Goal: Task Accomplishment & Management: Manage account settings

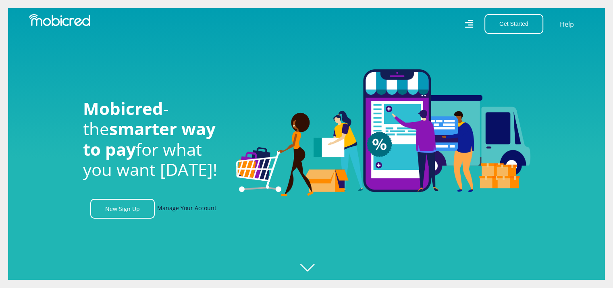
click at [189, 210] on link "Manage Your Account" at bounding box center [186, 209] width 59 height 20
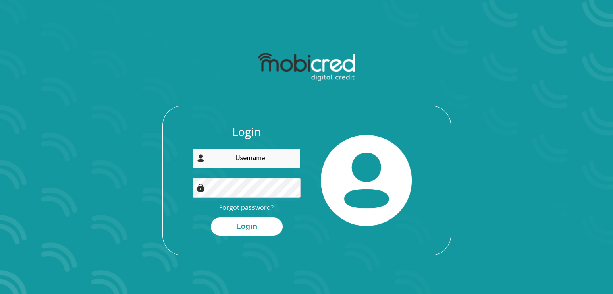
click at [264, 158] on input "email" at bounding box center [247, 159] width 108 height 20
type input "mondli100@gmail.com"
click at [211, 218] on button "Login" at bounding box center [247, 227] width 72 height 18
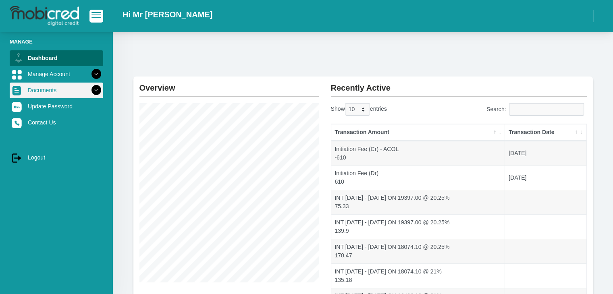
click at [51, 89] on link "Documents" at bounding box center [56, 90] width 93 height 15
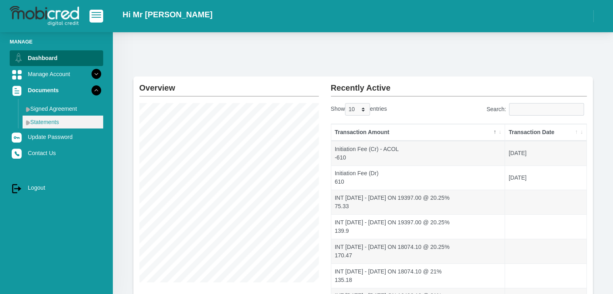
click at [50, 120] on link "Statements" at bounding box center [63, 122] width 81 height 13
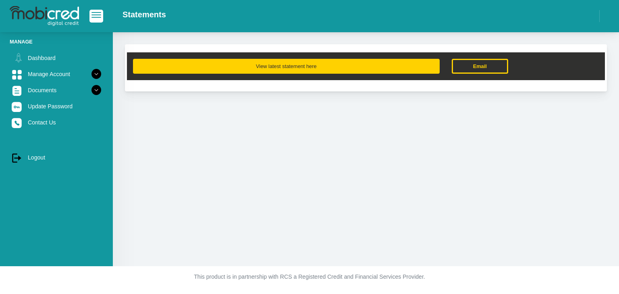
click at [287, 67] on button "View latest statement here" at bounding box center [286, 66] width 307 height 15
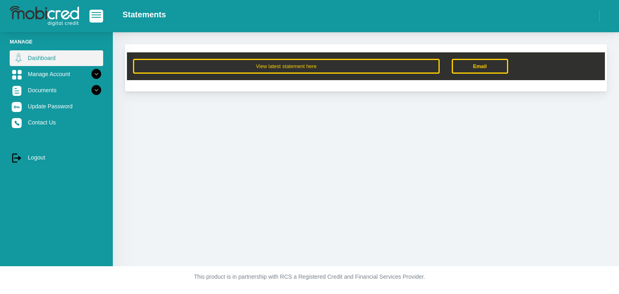
click at [31, 59] on link "Dashboard" at bounding box center [56, 57] width 93 height 15
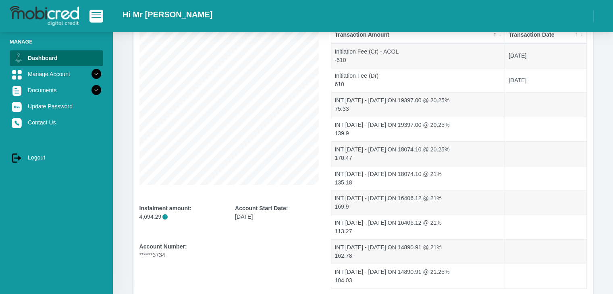
scroll to position [158, 0]
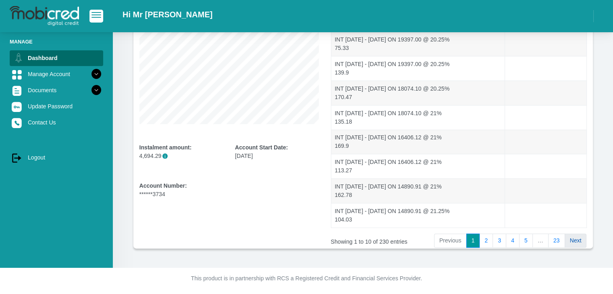
click at [571, 239] on link "Next" at bounding box center [576, 241] width 22 height 15
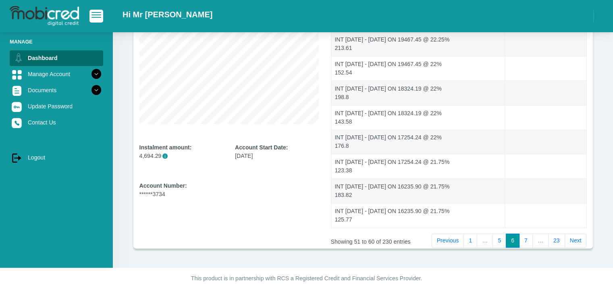
click at [571, 239] on link "Next" at bounding box center [576, 241] width 22 height 15
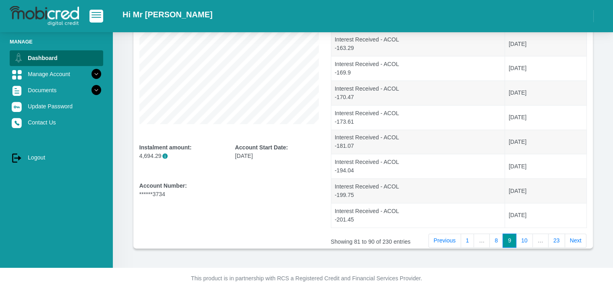
click at [571, 239] on link "Next" at bounding box center [576, 241] width 22 height 15
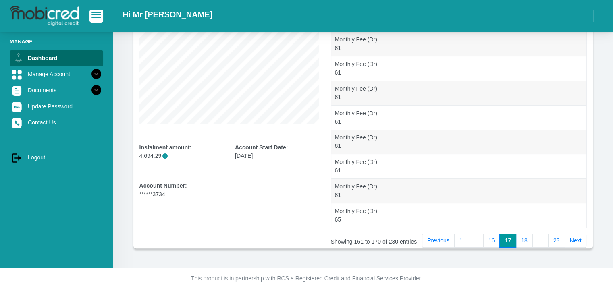
click at [571, 239] on link "Next" at bounding box center [576, 241] width 22 height 15
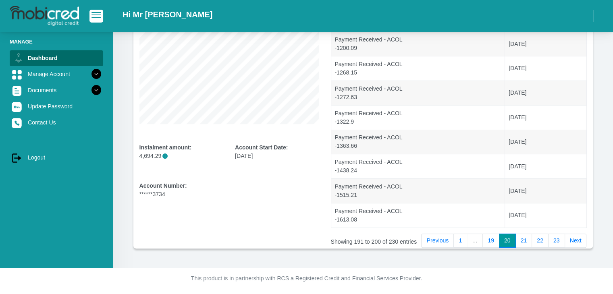
click at [571, 239] on link "Next" at bounding box center [576, 241] width 22 height 15
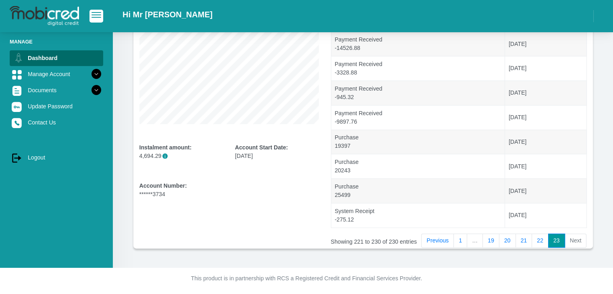
click at [571, 239] on li "Next" at bounding box center [576, 241] width 22 height 15
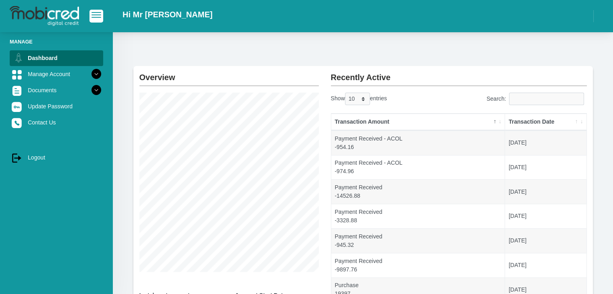
scroll to position [0, 0]
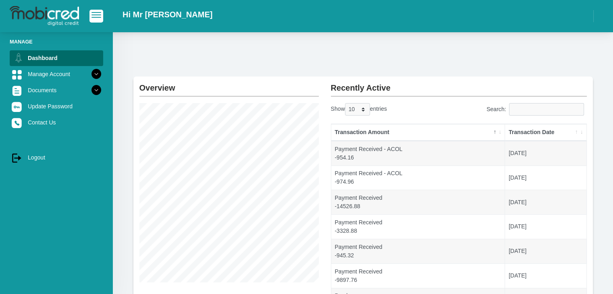
click at [206, 62] on div "Overview Instalment amount: 4,694.29 i Account Start Date: [DATE] Account Numbe…" at bounding box center [363, 229] width 500 height 394
click at [39, 158] on link "log out Logout" at bounding box center [56, 157] width 93 height 15
